Goal: Use online tool/utility: Utilize a website feature to perform a specific function

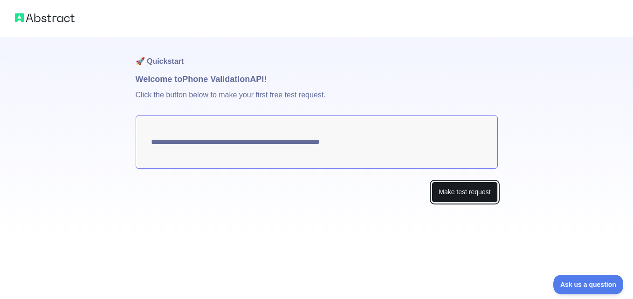
click at [451, 193] on button "Make test request" at bounding box center [465, 192] width 66 height 21
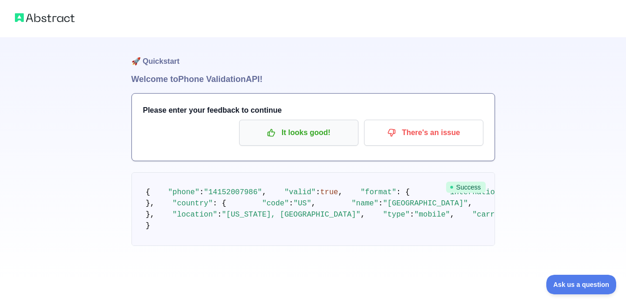
scroll to position [118, 0]
click at [207, 172] on pre "{ "phone" : "[PHONE_NUMBER]" , "valid" : true , "format" : { "international" : …" at bounding box center [312, 209] width 363 height 74
drag, startPoint x: 207, startPoint y: 123, endPoint x: 203, endPoint y: 169, distance: 45.9
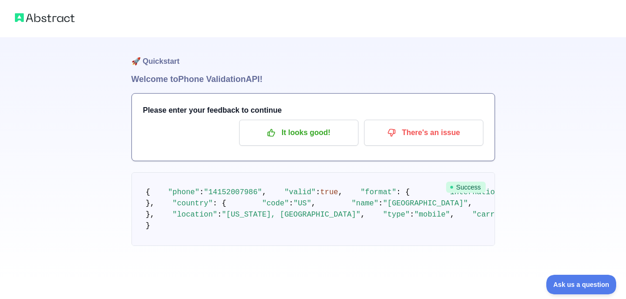
click at [203, 172] on pre "{ "phone" : "[PHONE_NUMBER]" , "valid" : true , "format" : { "international" : …" at bounding box center [312, 209] width 363 height 74
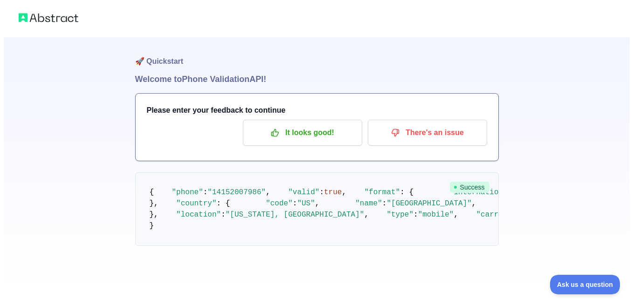
scroll to position [0, 0]
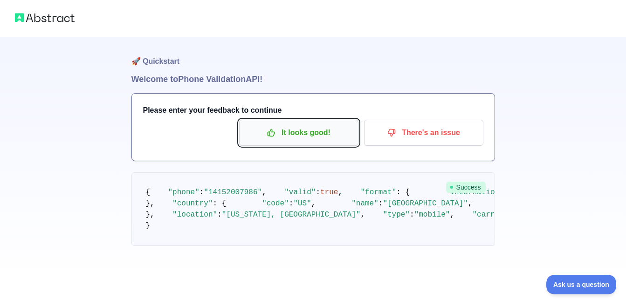
click at [298, 133] on p "It looks good!" at bounding box center [298, 133] width 105 height 16
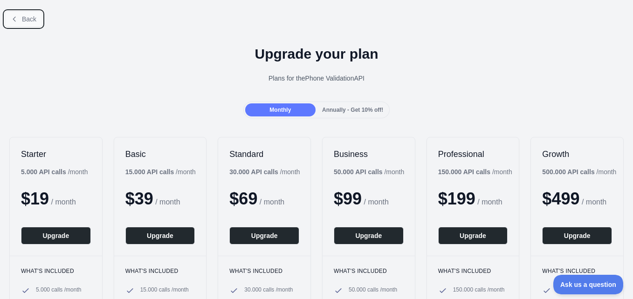
click at [30, 21] on span "Back" at bounding box center [29, 18] width 14 height 7
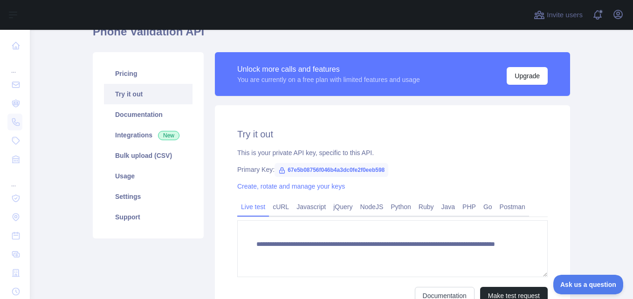
scroll to position [93, 0]
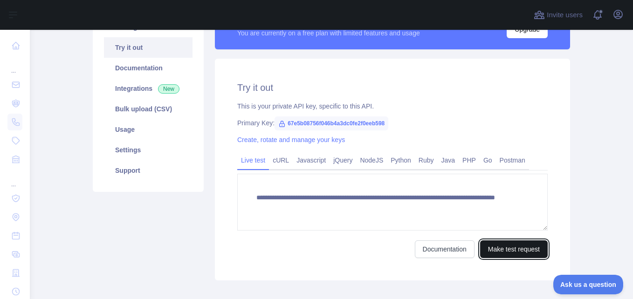
click at [494, 249] on button "Make test request" at bounding box center [514, 249] width 68 height 18
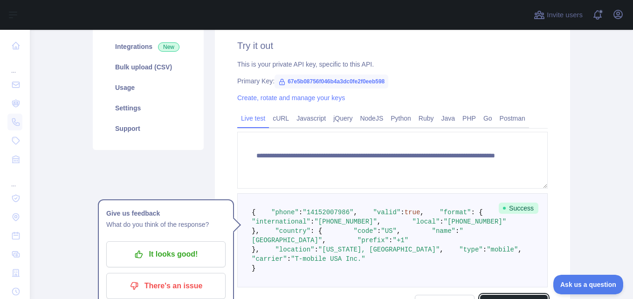
scroll to position [186, 0]
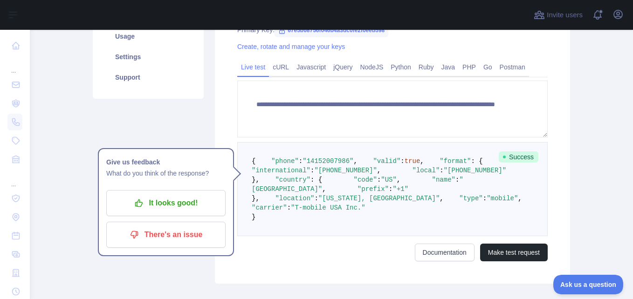
click at [314, 165] on span ""14152007986"" at bounding box center [327, 161] width 51 height 7
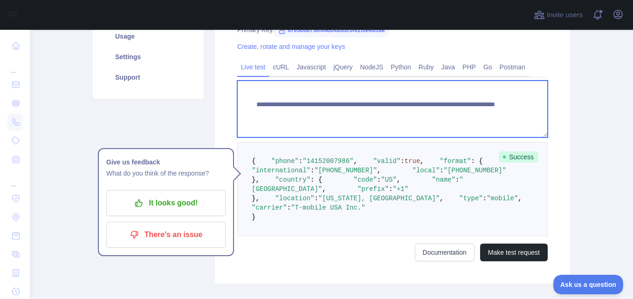
drag, startPoint x: 314, startPoint y: 169, endPoint x: 432, endPoint y: 124, distance: 125.9
click at [432, 125] on textarea "**********" at bounding box center [392, 109] width 310 height 57
click at [441, 113] on textarea "**********" at bounding box center [392, 109] width 310 height 57
drag, startPoint x: 416, startPoint y: 112, endPoint x: 452, endPoint y: 112, distance: 36.3
click at [452, 112] on textarea "**********" at bounding box center [392, 109] width 310 height 57
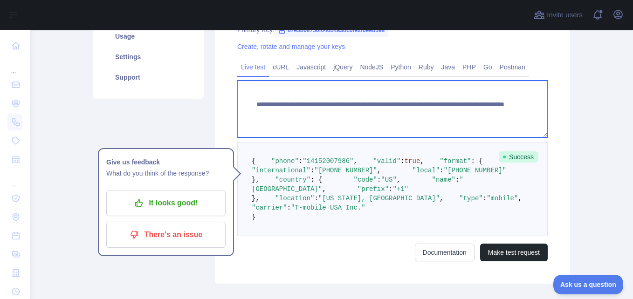
click at [475, 113] on textarea "**********" at bounding box center [392, 109] width 310 height 57
type textarea "**********"
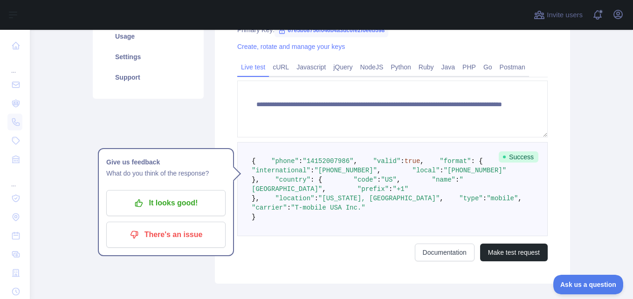
click at [385, 181] on pre "{ "phone" : "[PHONE_NUMBER]" , "valid" : true , "format" : { "international" : …" at bounding box center [392, 189] width 310 height 94
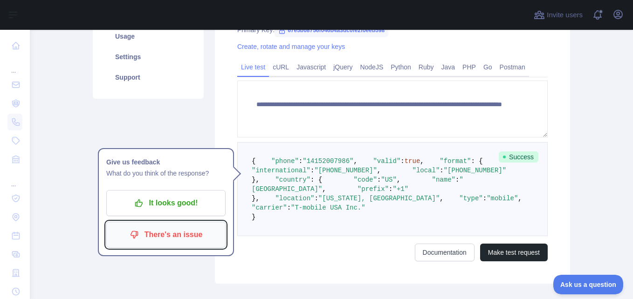
click at [178, 232] on p "There's an issue" at bounding box center [165, 235] width 105 height 16
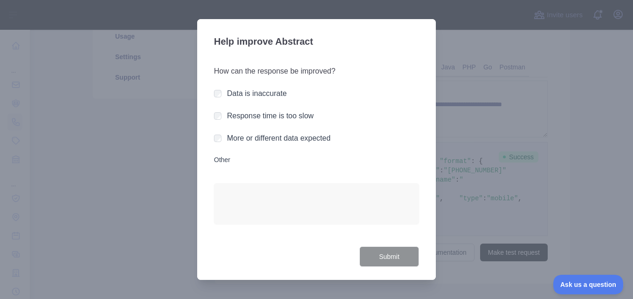
click at [211, 161] on div "Help improve Abstract How can the response be improved? Data is inaccurate Resp…" at bounding box center [316, 149] width 239 height 261
click at [403, 254] on button "Submit" at bounding box center [389, 257] width 60 height 21
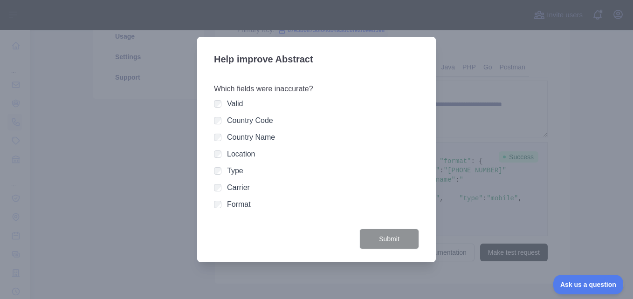
click at [222, 104] on div "Valid" at bounding box center [316, 103] width 205 height 11
click at [495, 61] on div at bounding box center [316, 149] width 633 height 299
click at [494, 61] on div at bounding box center [316, 149] width 633 height 299
drag, startPoint x: 427, startPoint y: 86, endPoint x: 322, endPoint y: 89, distance: 105.8
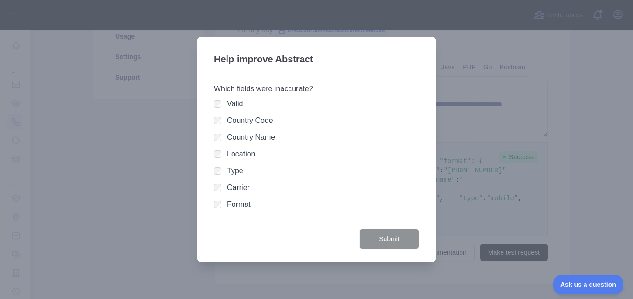
click at [332, 86] on h3 "Which fields were inaccurate?" at bounding box center [316, 88] width 205 height 11
click at [322, 89] on h3 "Which fields were inaccurate?" at bounding box center [316, 88] width 205 height 11
click at [240, 150] on label "Location" at bounding box center [241, 154] width 28 height 8
click at [398, 236] on button "Submit" at bounding box center [389, 239] width 60 height 21
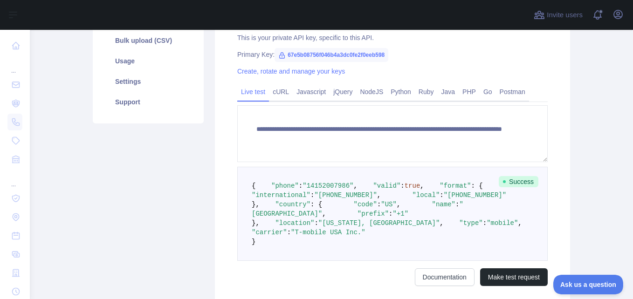
scroll to position [140, 0]
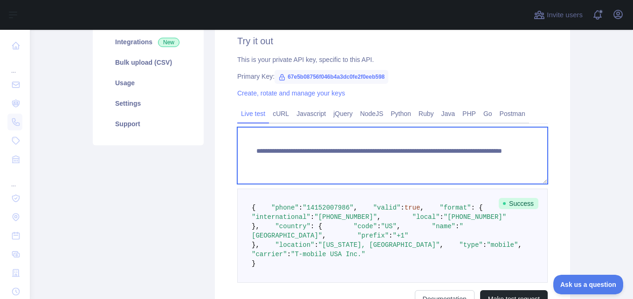
click at [468, 151] on textarea "**********" at bounding box center [392, 155] width 310 height 57
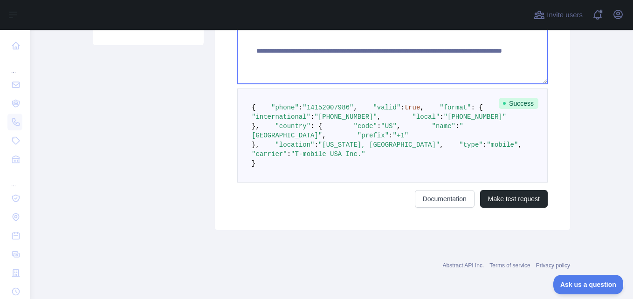
scroll to position [324, 0]
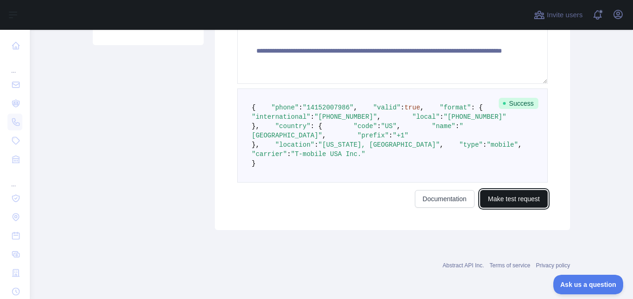
click at [513, 198] on button "Make test request" at bounding box center [514, 199] width 68 height 18
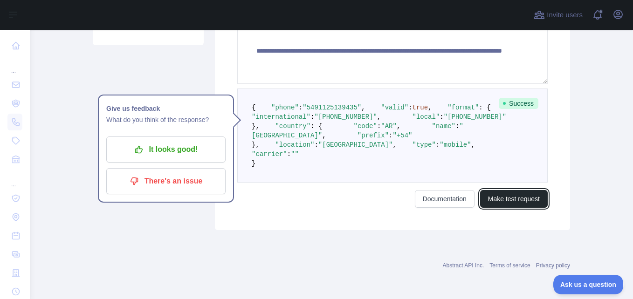
scroll to position [277, 0]
drag, startPoint x: 307, startPoint y: 118, endPoint x: 364, endPoint y: 119, distance: 57.8
click at [381, 119] on span ""local" : "[PHONE_NUMBER]"" at bounding box center [443, 116] width 125 height 7
drag, startPoint x: 364, startPoint y: 119, endPoint x: 312, endPoint y: 146, distance: 59.0
click at [322, 130] on span ""code" : "AR" ," at bounding box center [361, 126] width 78 height 7
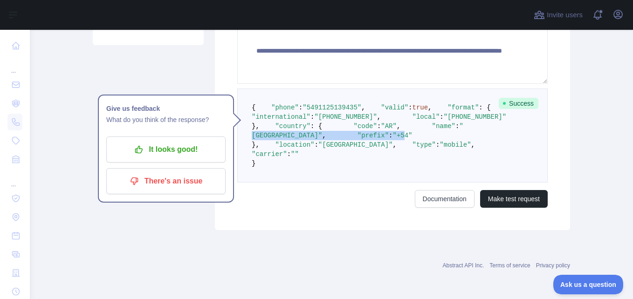
drag, startPoint x: 312, startPoint y: 146, endPoint x: 324, endPoint y: 161, distance: 19.6
click at [324, 161] on code "{ "phone" : "[PHONE_NUMBER]" , "valid" : true , "format" : { "international" : …" at bounding box center [387, 135] width 270 height 63
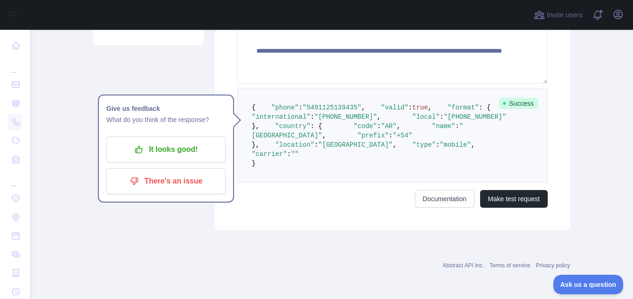
drag, startPoint x: 324, startPoint y: 161, endPoint x: 304, endPoint y: 189, distance: 34.1
click at [439, 149] on span ""mobile"" at bounding box center [454, 144] width 31 height 7
drag, startPoint x: 304, startPoint y: 190, endPoint x: 301, endPoint y: 200, distance: 10.9
click at [291, 158] on span ":" at bounding box center [289, 154] width 4 height 7
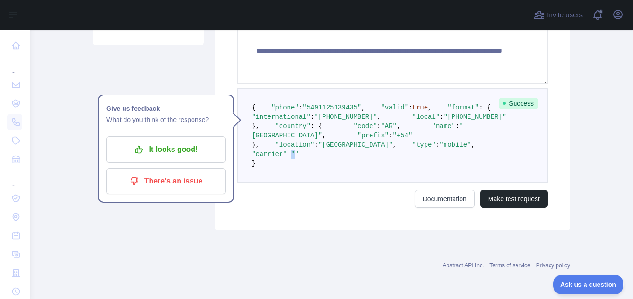
click at [291, 158] on span ":" at bounding box center [289, 154] width 4 height 7
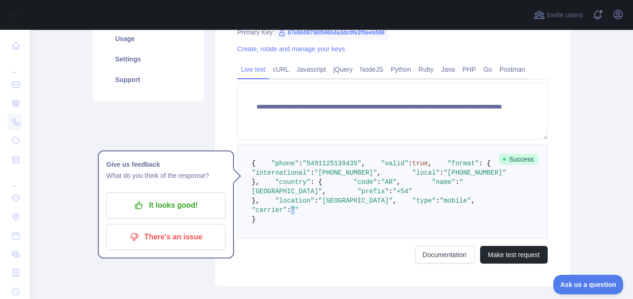
scroll to position [137, 0]
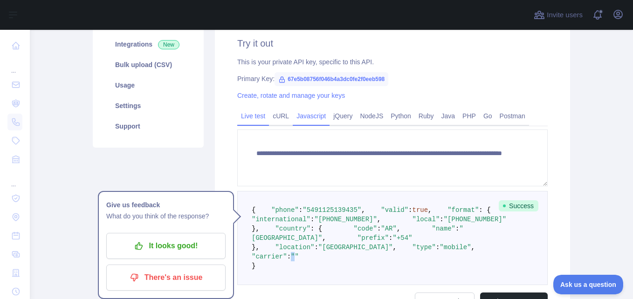
click at [304, 122] on link "Javascript" at bounding box center [311, 116] width 37 height 15
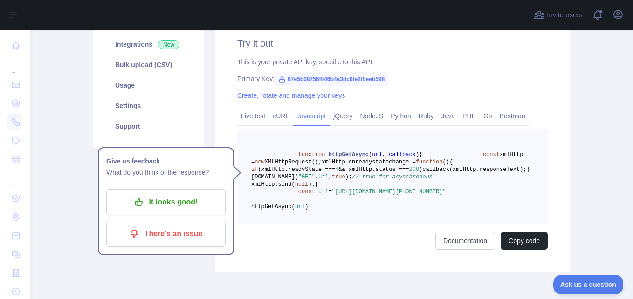
scroll to position [184, 0]
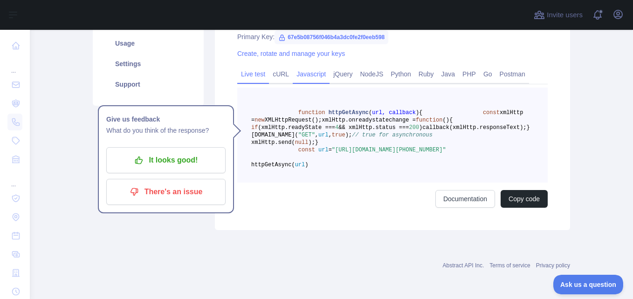
click at [249, 71] on link "Live test" at bounding box center [253, 74] width 32 height 15
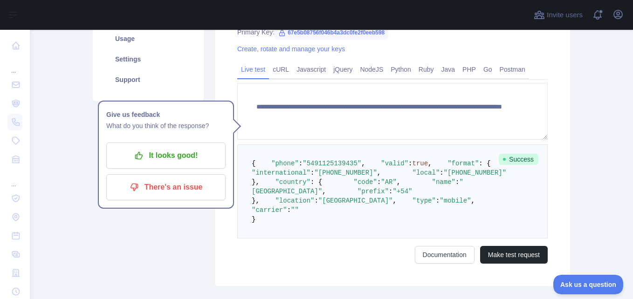
scroll to position [0, 0]
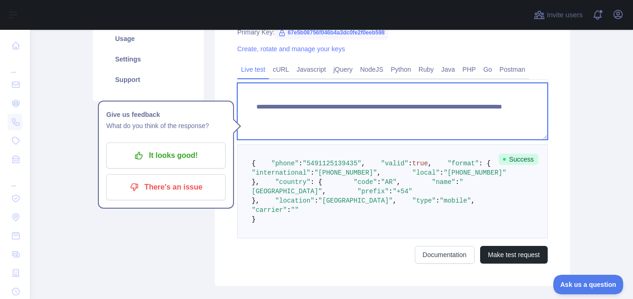
click at [425, 117] on textarea "**********" at bounding box center [392, 111] width 310 height 57
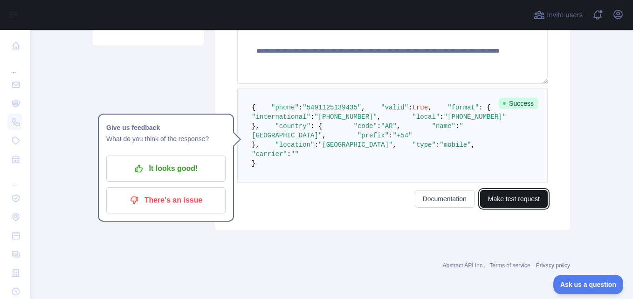
click at [507, 195] on button "Make test request" at bounding box center [514, 199] width 68 height 18
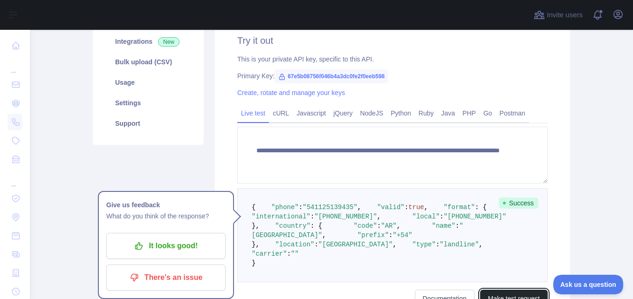
scroll to position [140, 0]
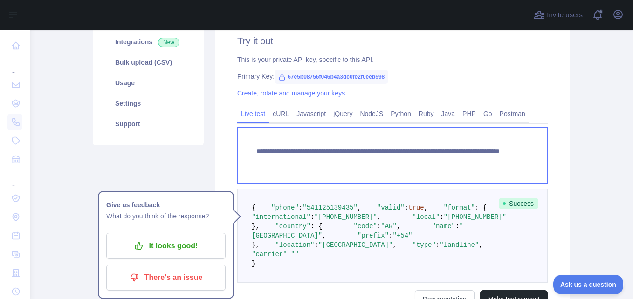
click at [432, 152] on textarea "**********" at bounding box center [392, 155] width 310 height 57
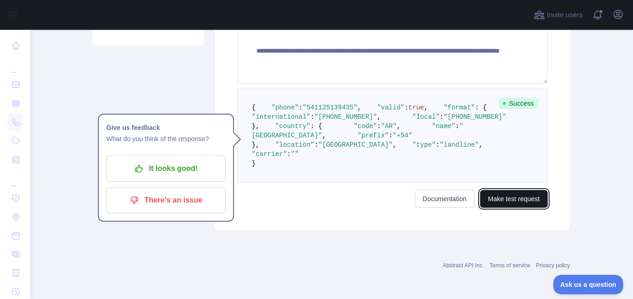
click at [497, 202] on button "Make test request" at bounding box center [514, 199] width 68 height 18
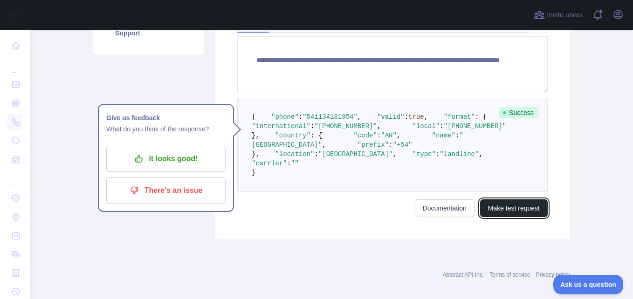
scroll to position [184, 0]
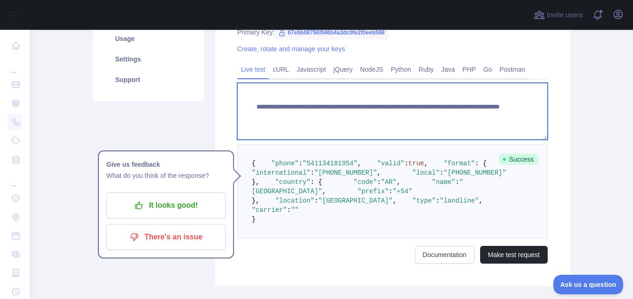
click at [422, 107] on textarea "**********" at bounding box center [392, 111] width 310 height 57
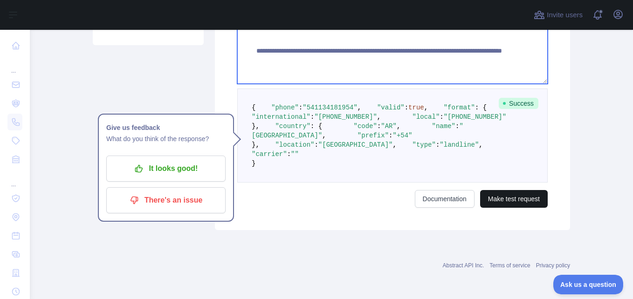
type textarea "**********"
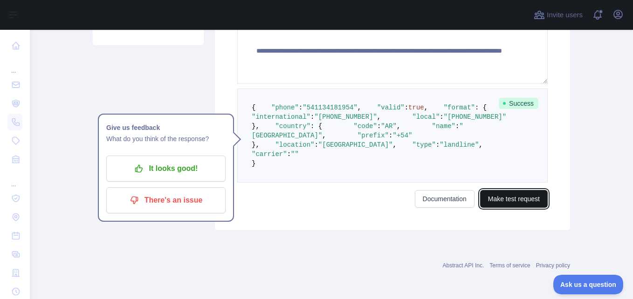
click at [514, 193] on button "Make test request" at bounding box center [514, 199] width 68 height 18
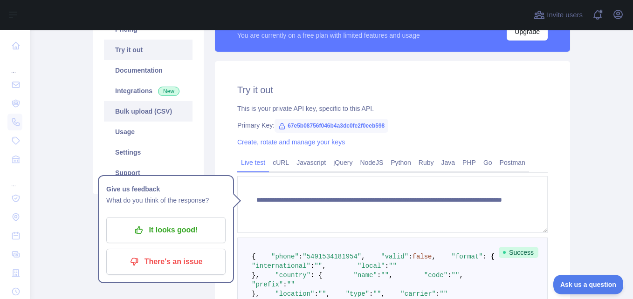
scroll to position [0, 0]
